Goal: Task Accomplishment & Management: Manage account settings

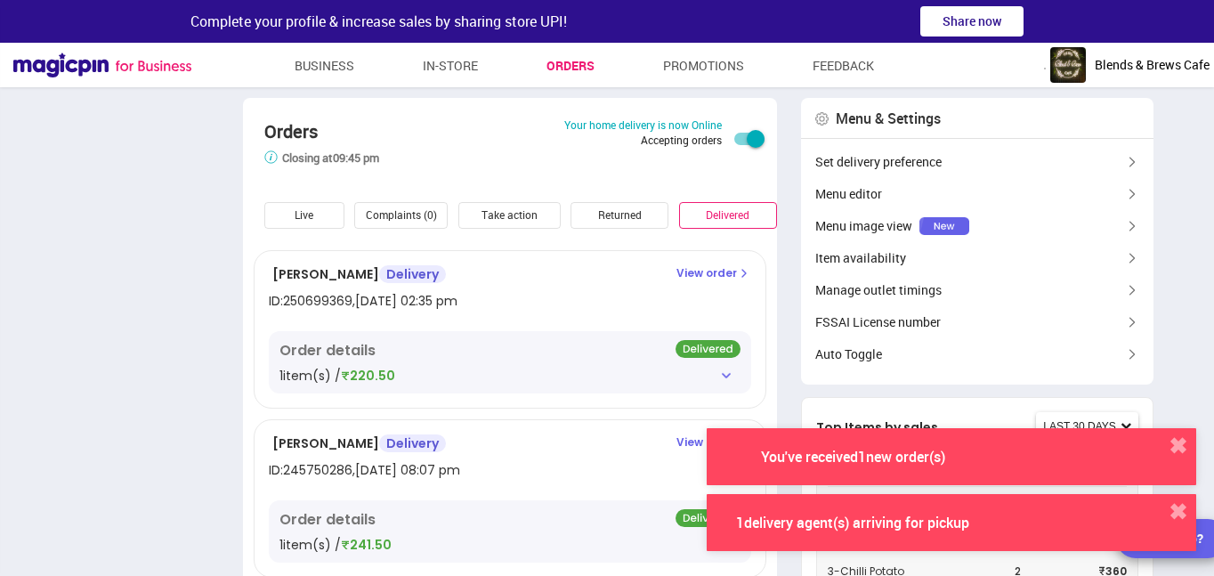
click at [355, 336] on div "Order details 1 item(s) / ₹220.50" at bounding box center [510, 362] width 482 height 62
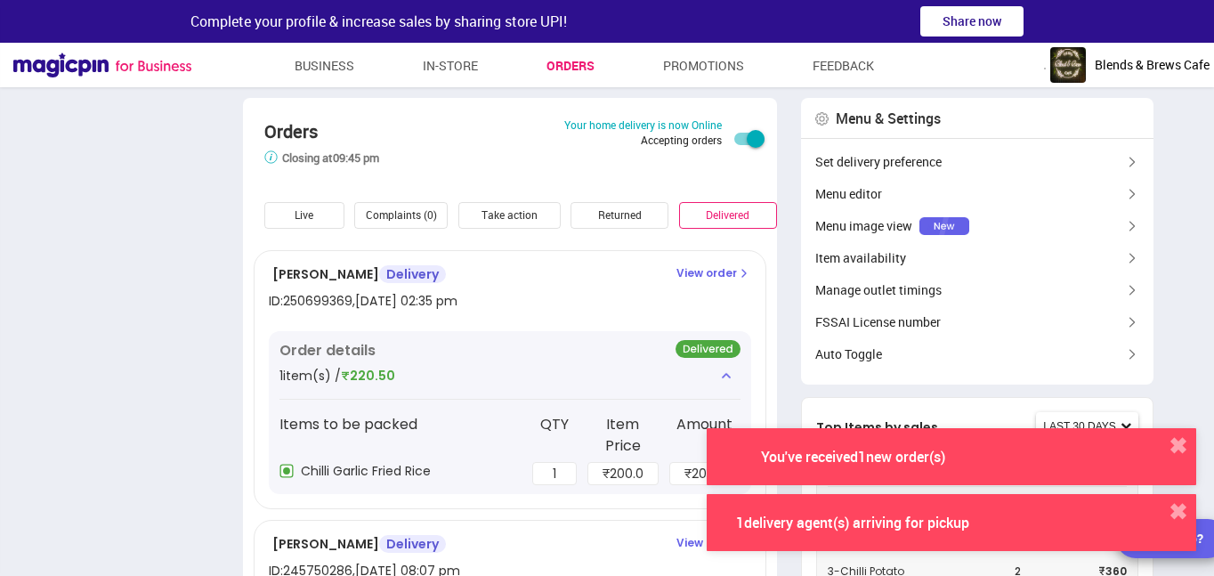
click at [297, 209] on div "Live" at bounding box center [304, 216] width 80 height 28
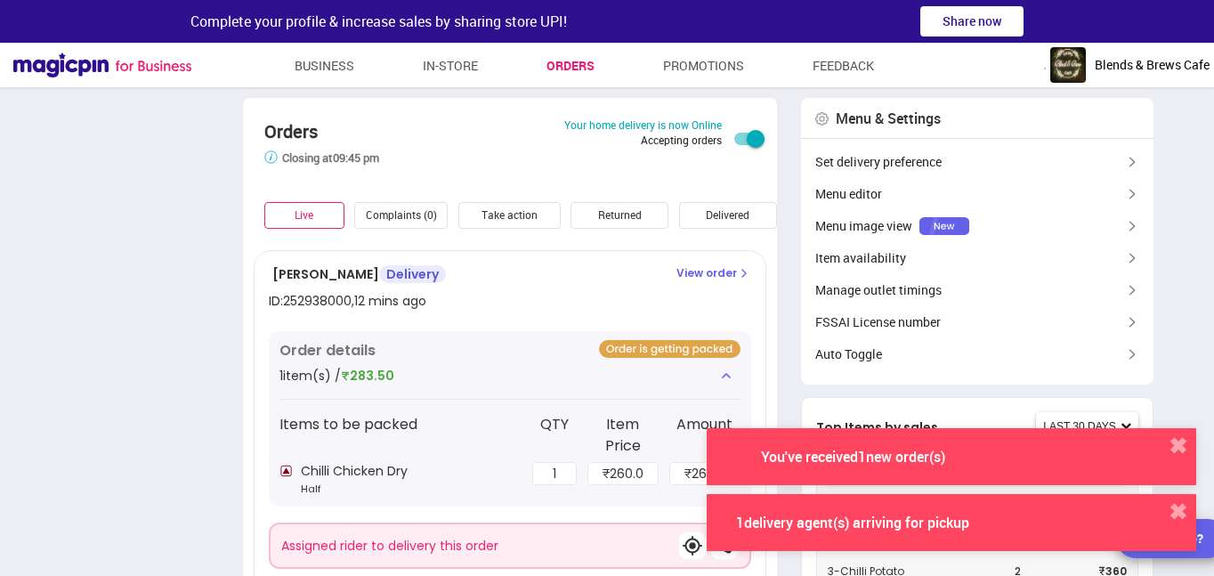
click at [409, 462] on div "Chilli Chicken Dry Half" at bounding box center [400, 480] width 242 height 36
click at [1182, 447] on button "✖" at bounding box center [1178, 446] width 36 height 36
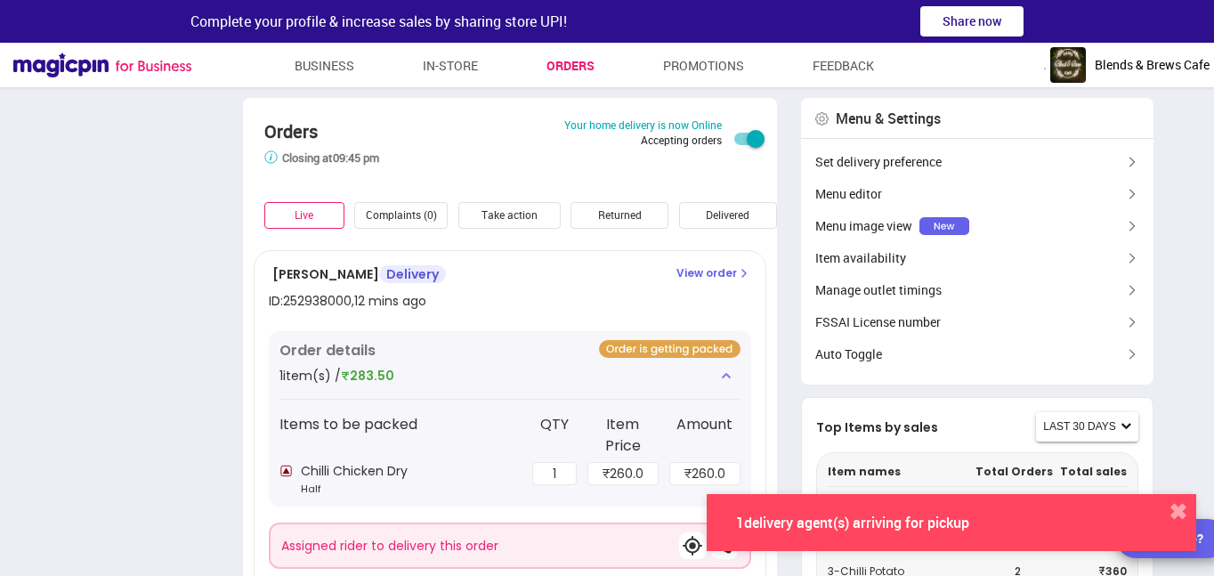
click at [1182, 508] on button "✖" at bounding box center [1178, 512] width 36 height 36
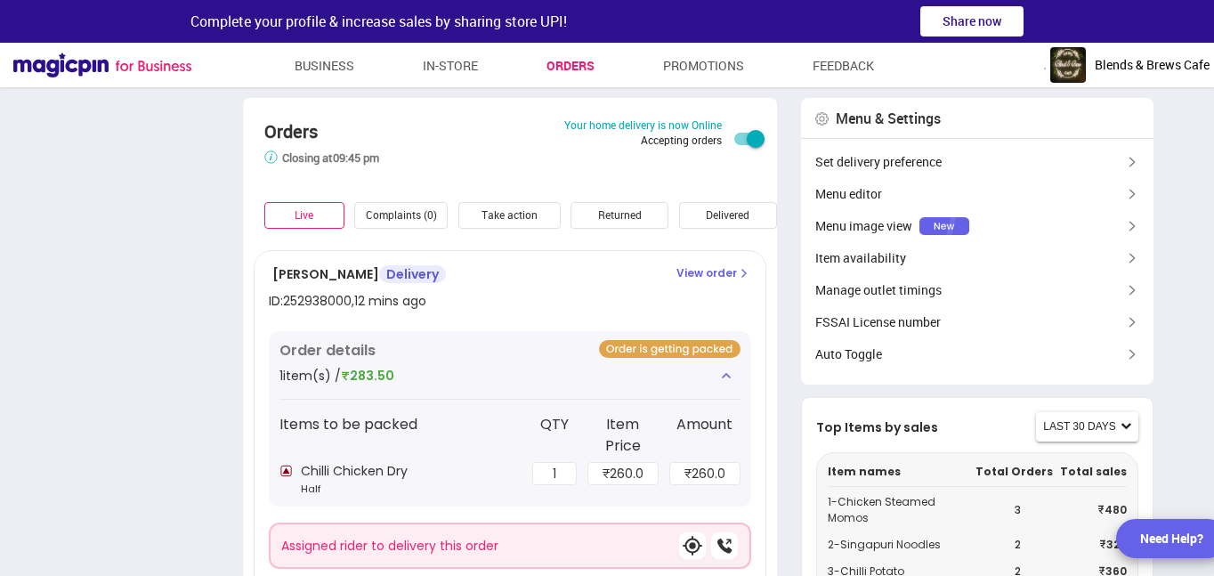
click at [699, 278] on p "View order" at bounding box center [713, 273] width 75 height 16
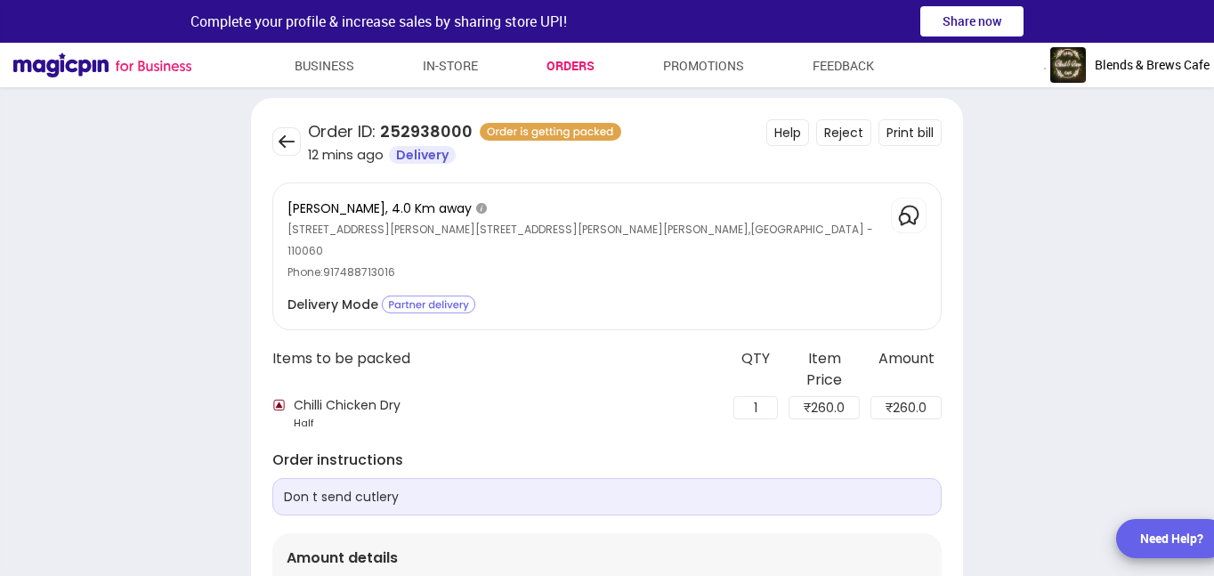
click at [157, 393] on main "Order from MAGICPIN - 252938000 Blends & Brews Cafe [GEOGRAPHIC_DATA][PERSON_NA…" at bounding box center [607, 528] width 1214 height 860
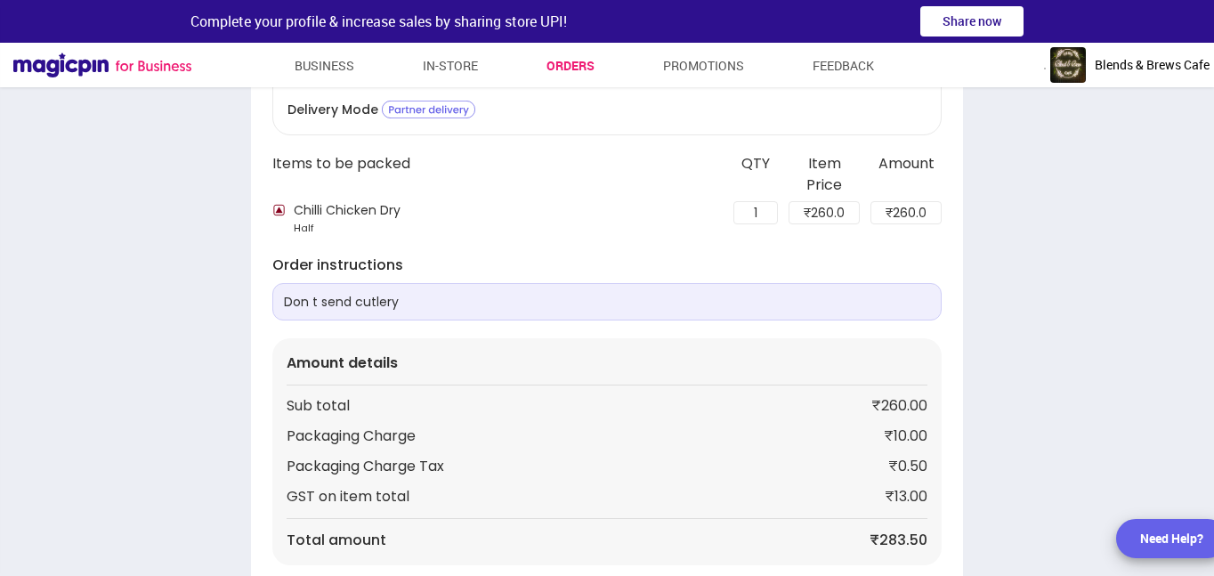
scroll to position [332, 0]
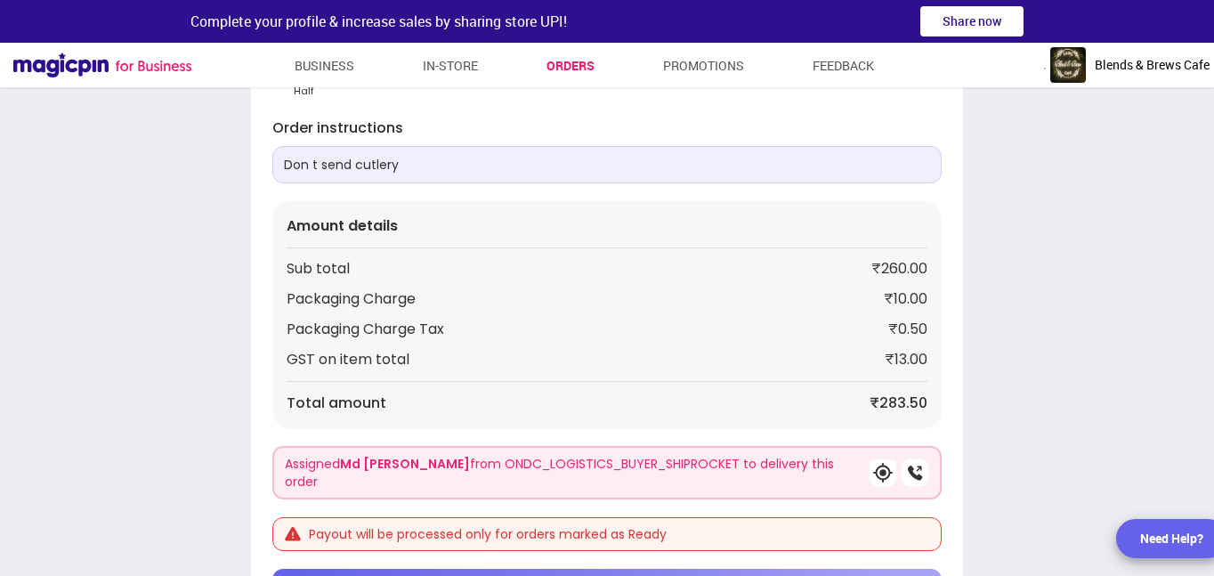
click at [540, 575] on span "Mark Order Ready (08:12 mins)" at bounding box center [617, 587] width 196 height 18
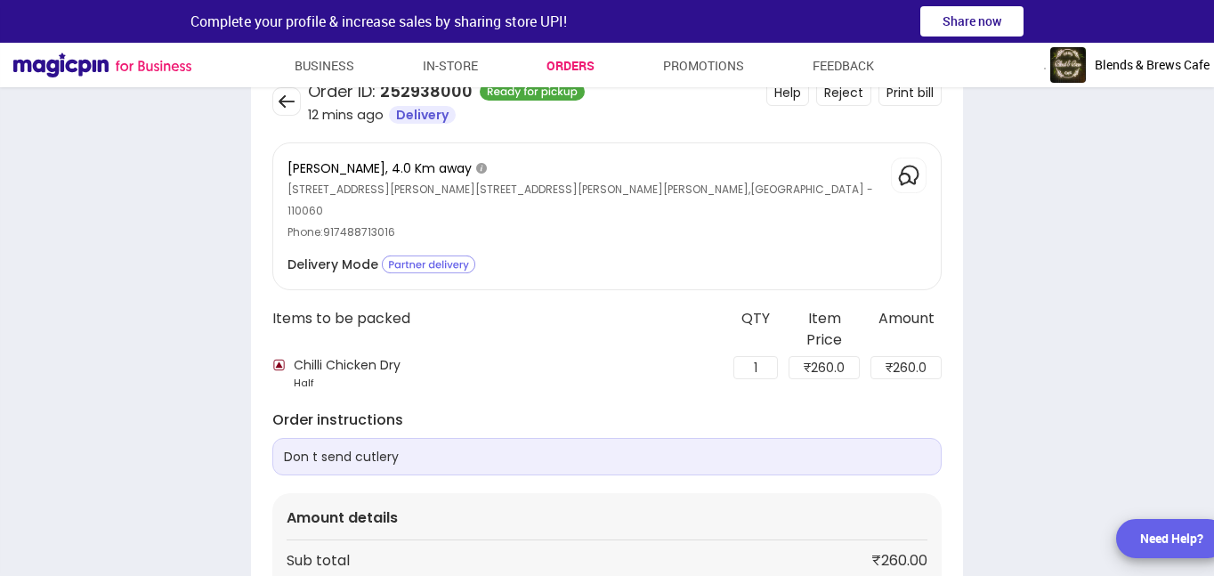
scroll to position [280, 0]
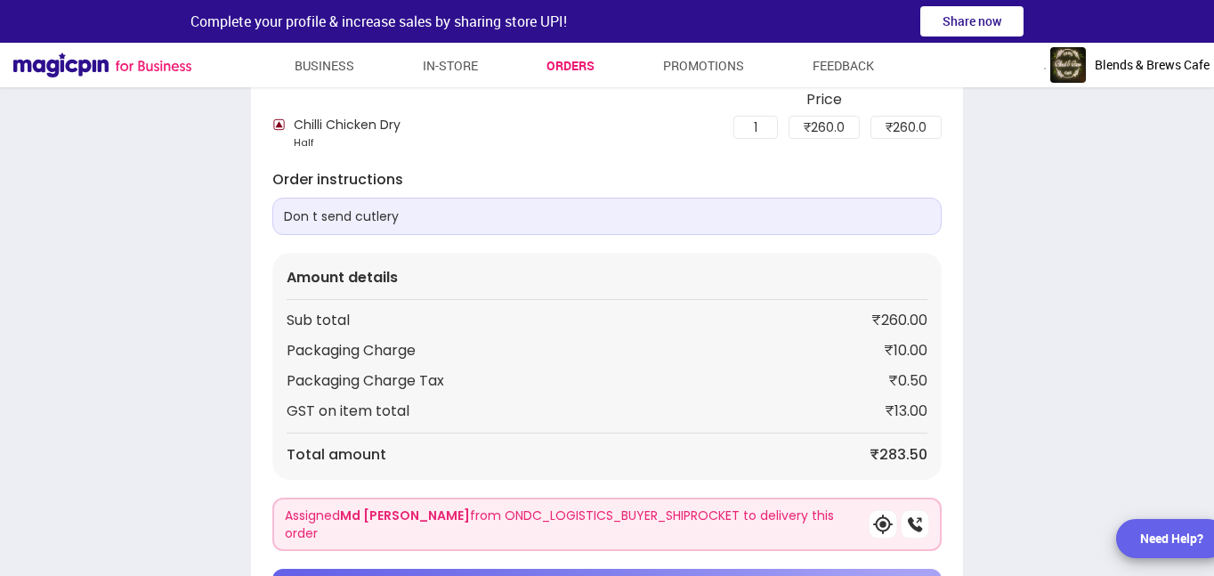
click at [144, 332] on main "Order from MAGICPIN - 252938000 Blends & Brews Cafe [GEOGRAPHIC_DATA][PERSON_NA…" at bounding box center [607, 222] width 1214 height 808
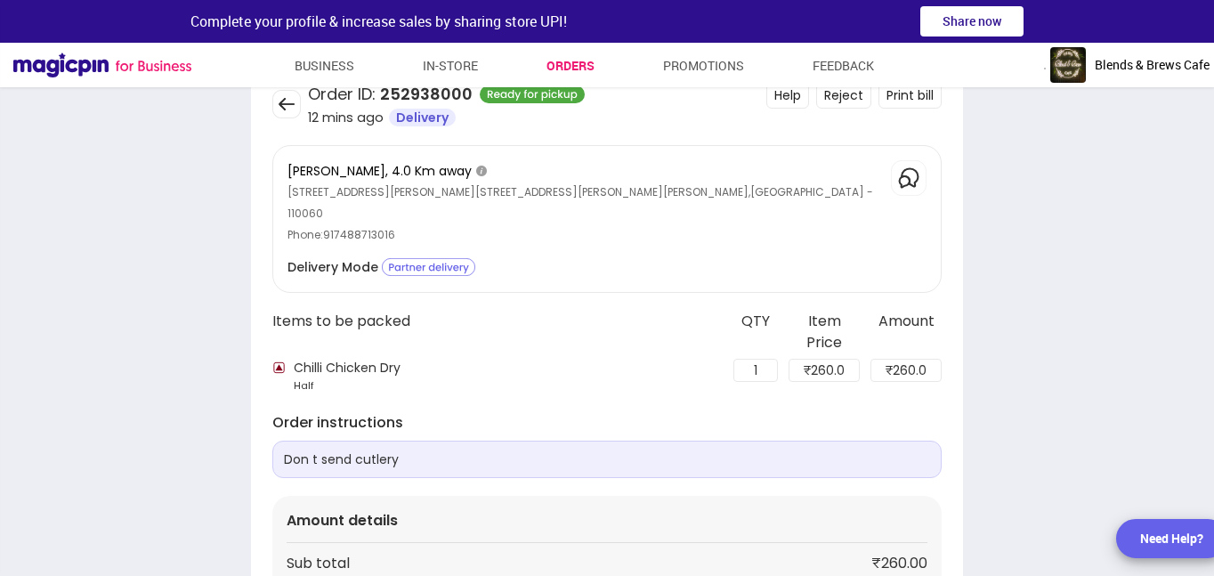
scroll to position [0, 0]
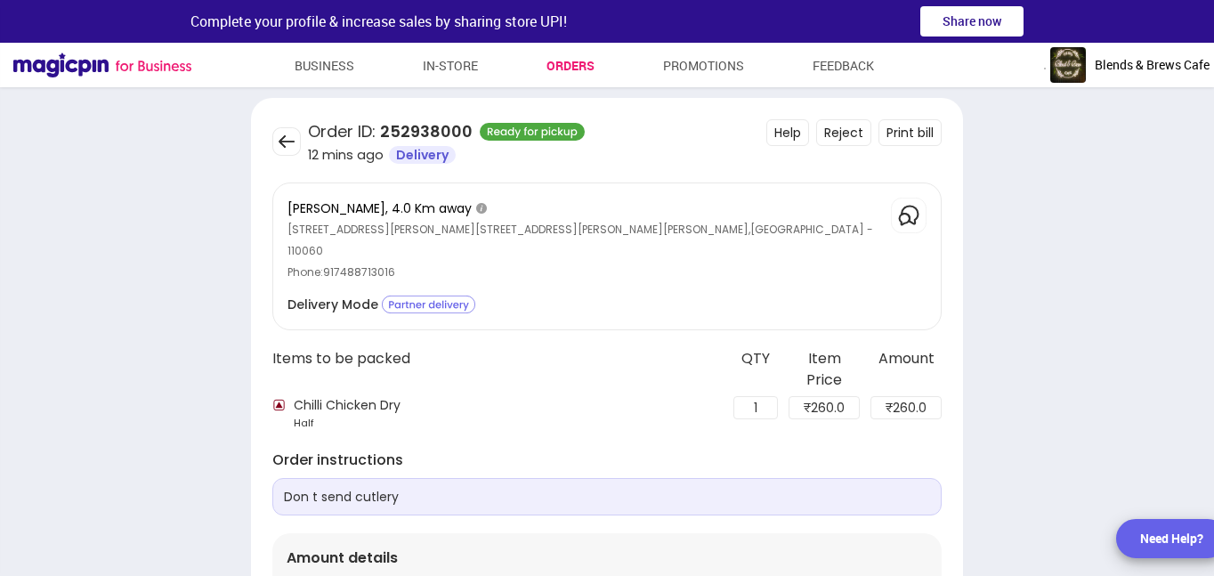
click at [282, 137] on img at bounding box center [286, 141] width 28 height 28
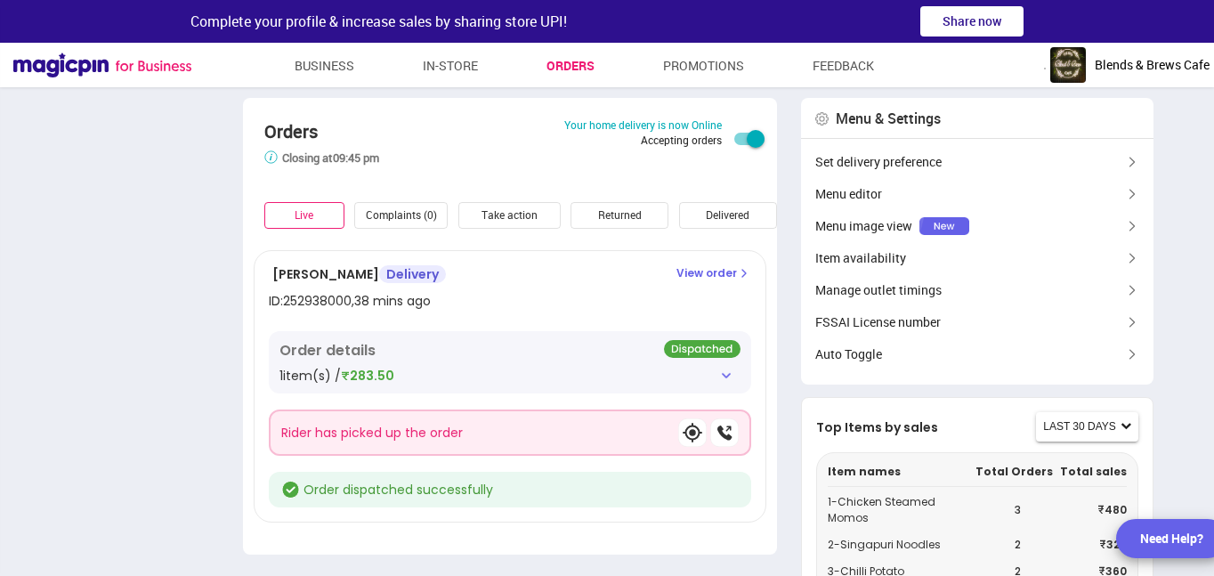
click at [495, 361] on div "Order details 1 item(s) / ₹283.50" at bounding box center [510, 362] width 482 height 62
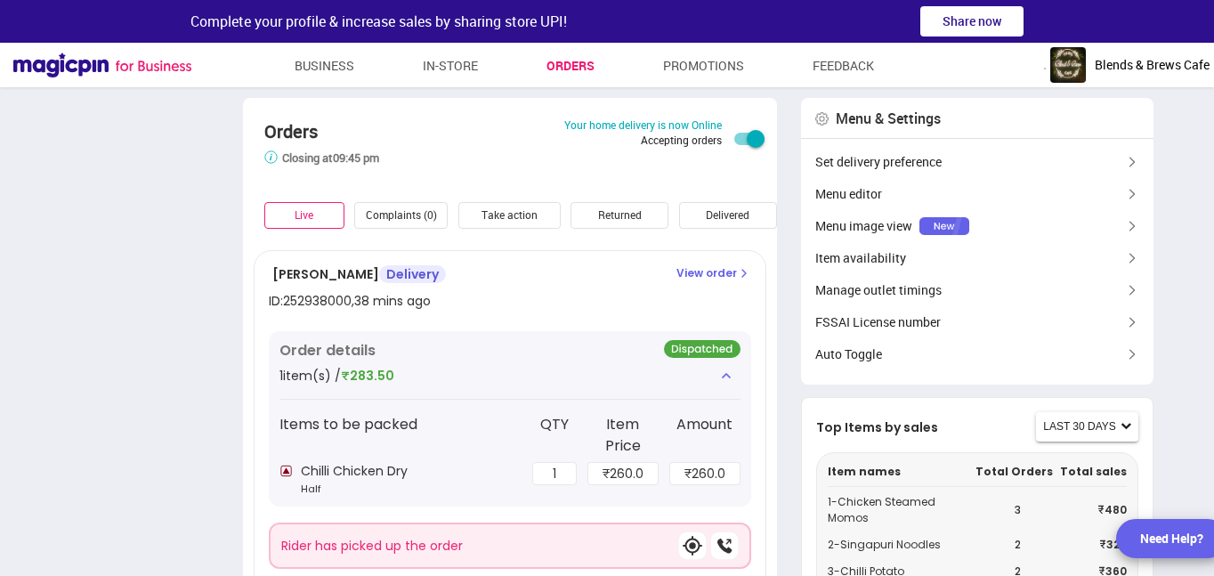
click at [150, 387] on main "Orders Store closes 15 mins earlier than the selected time to prevent last minu…" at bounding box center [607, 383] width 1214 height 570
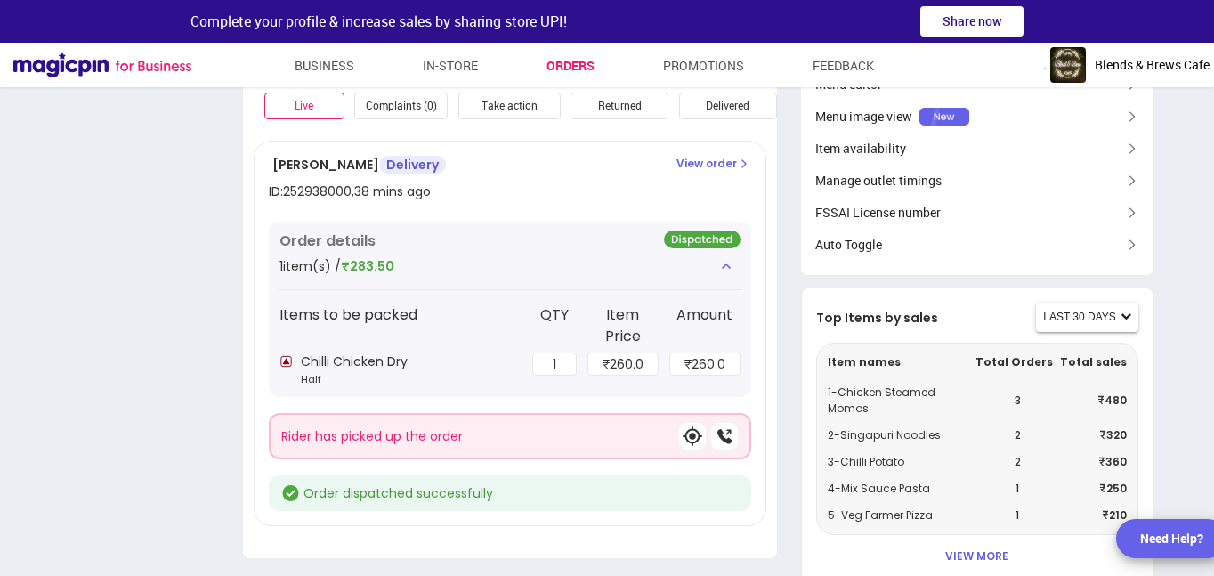
scroll to position [142, 0]
